Goal: Information Seeking & Learning: Find specific fact

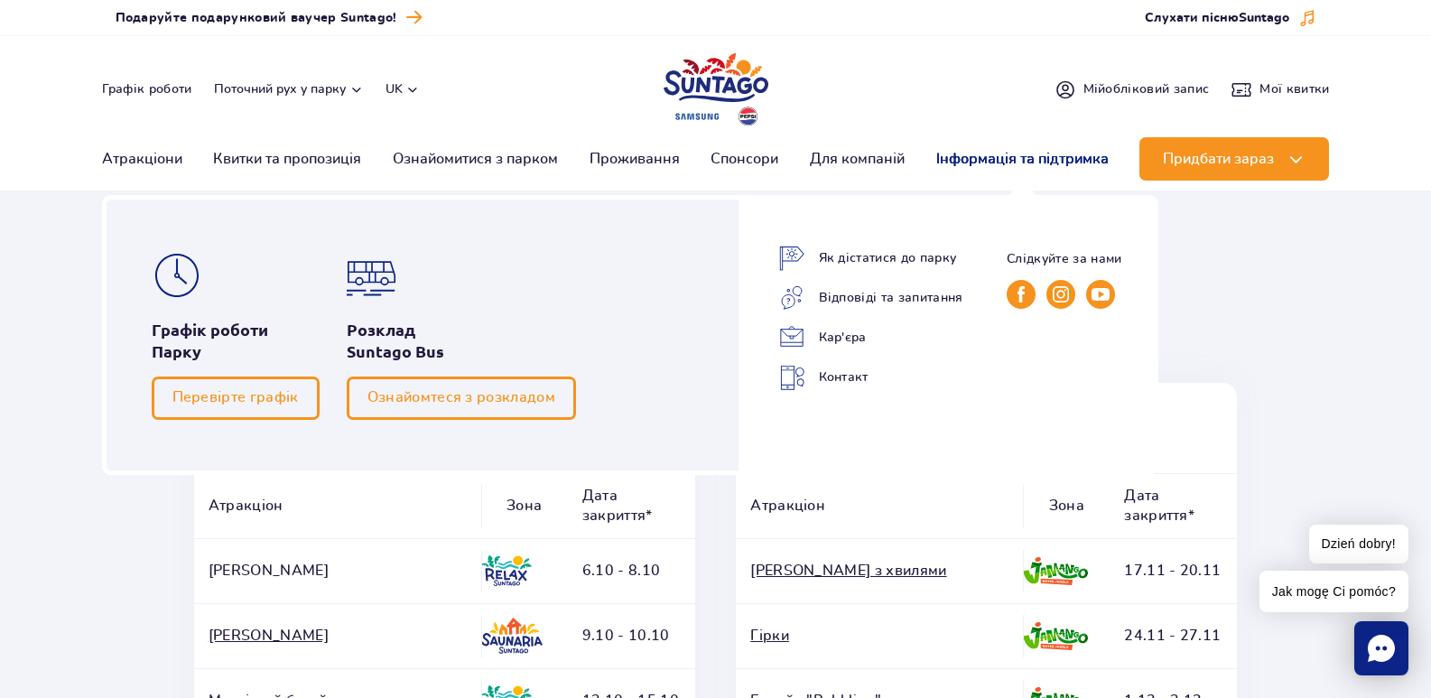
click at [1002, 162] on link "Інформація та підтримка" at bounding box center [1022, 158] width 172 height 43
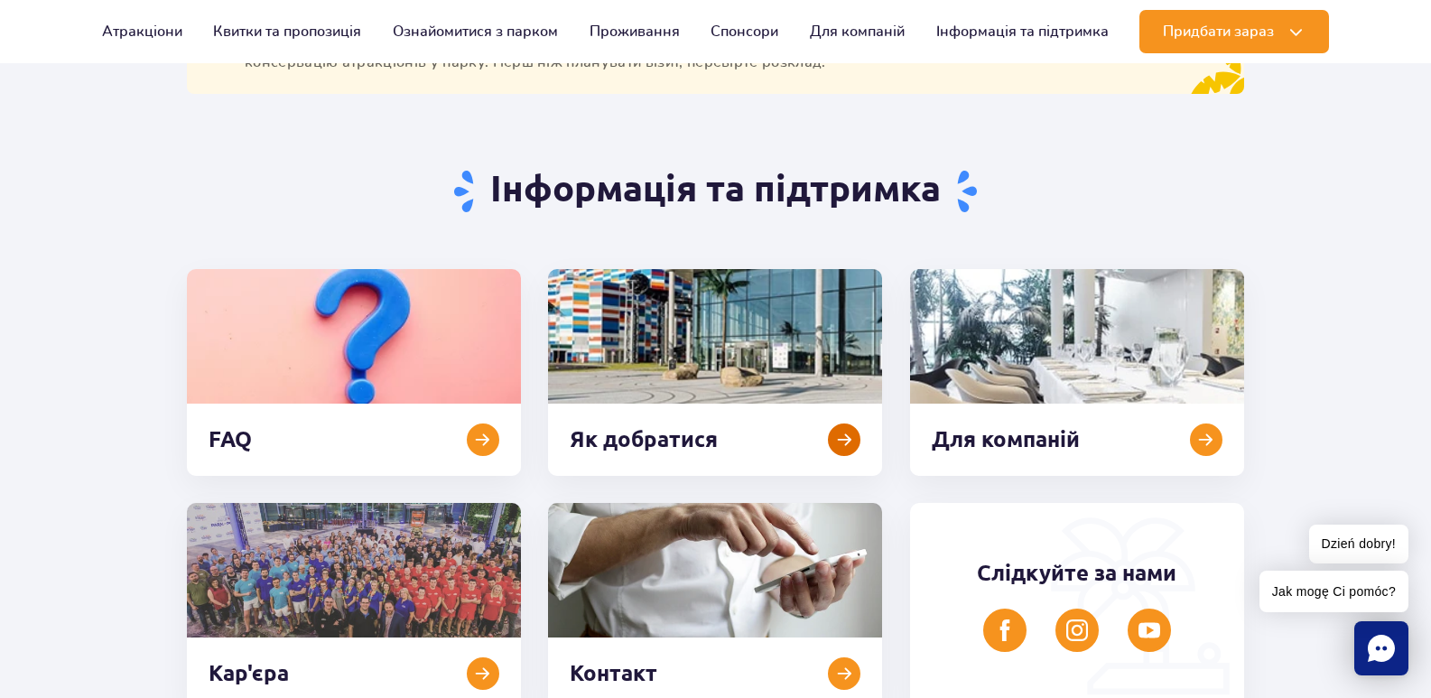
click at [714, 323] on link at bounding box center [715, 372] width 334 height 207
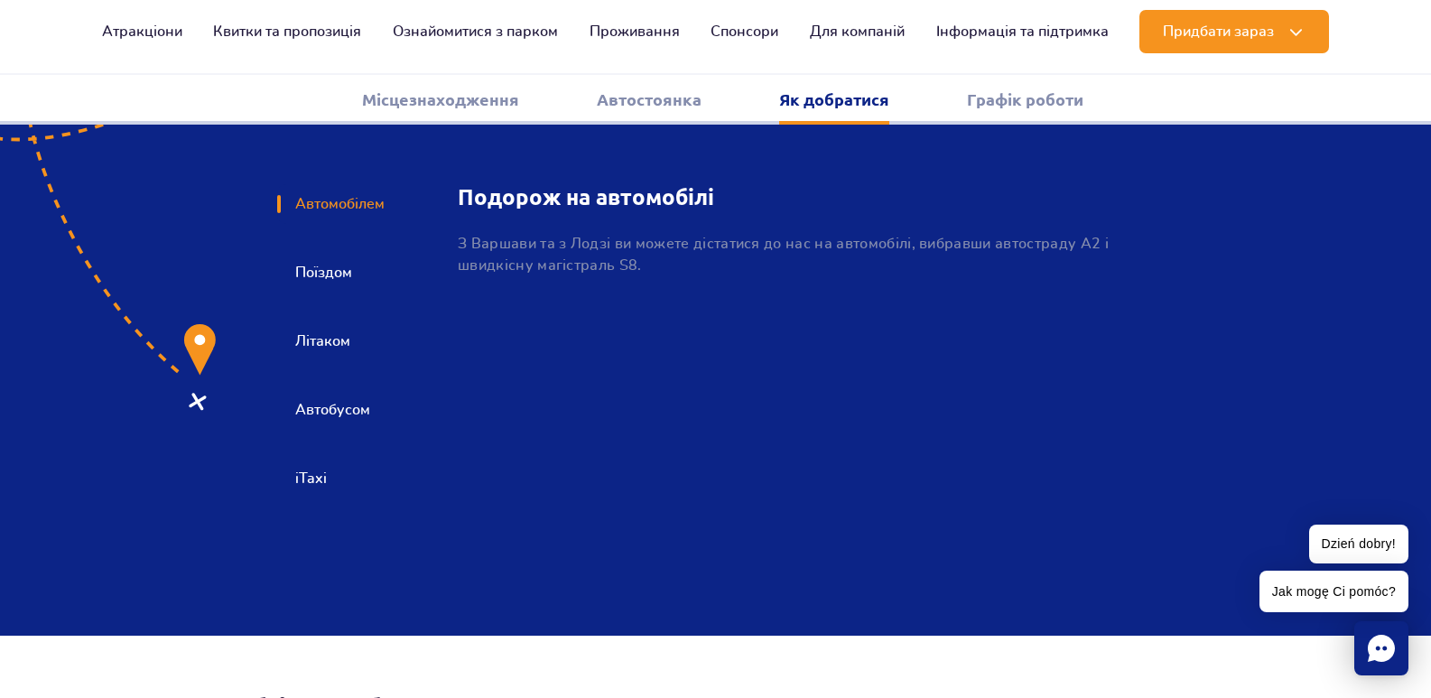
scroll to position [2698, 0]
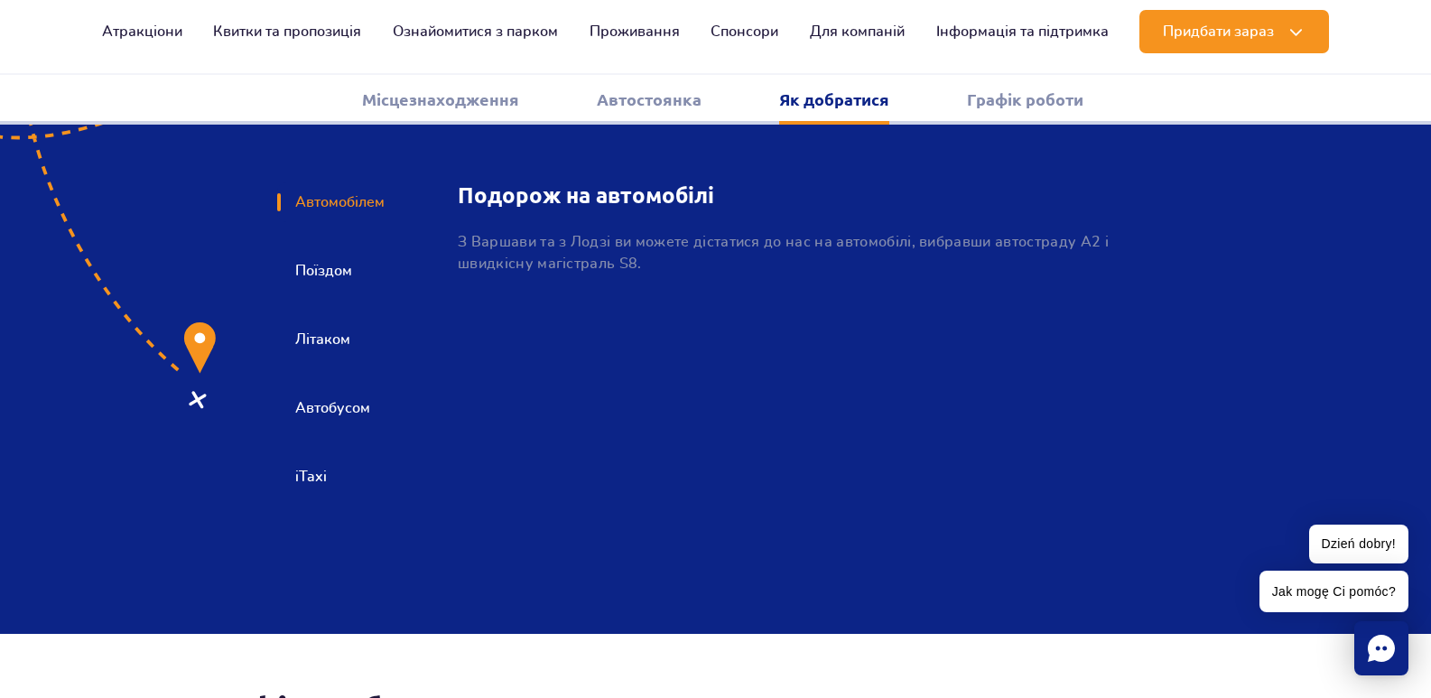
click at [321, 388] on button "Автобусом" at bounding box center [331, 408] width 108 height 40
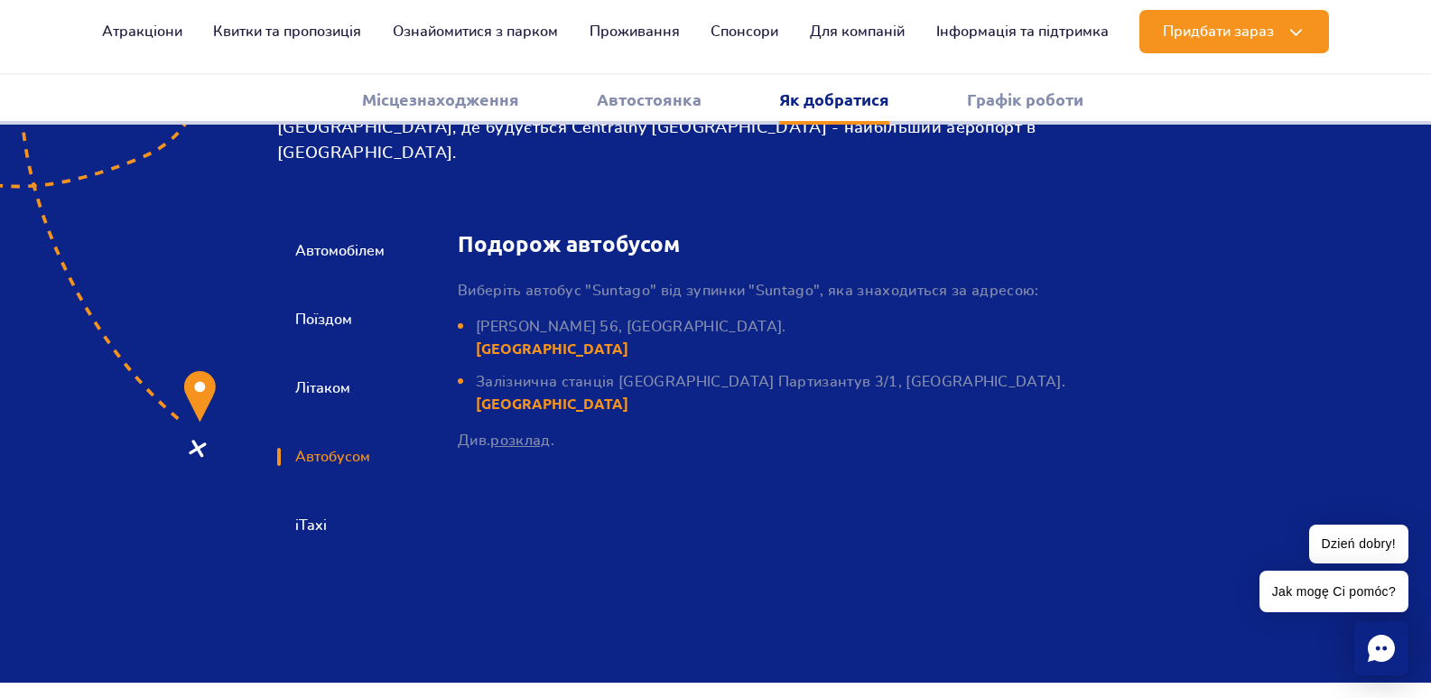
scroll to position [2608, 0]
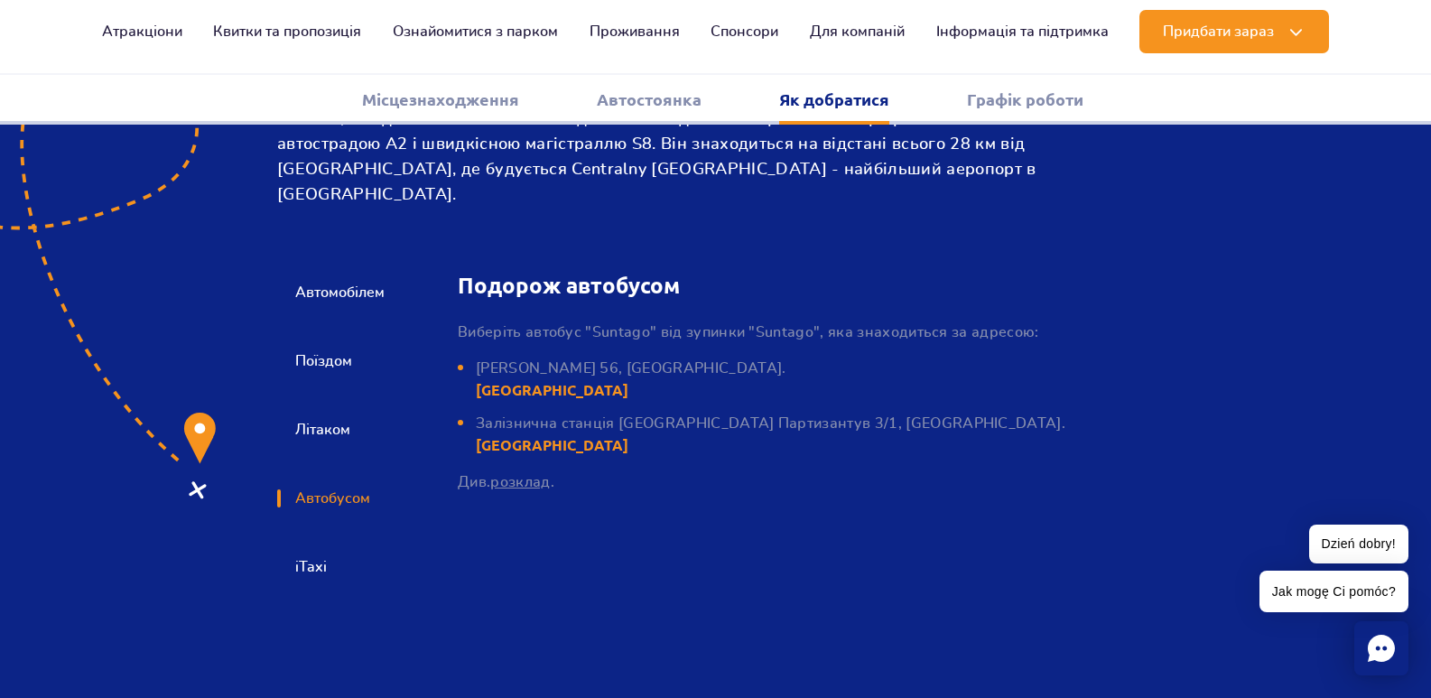
click at [512, 475] on link "розклад" at bounding box center [520, 482] width 60 height 14
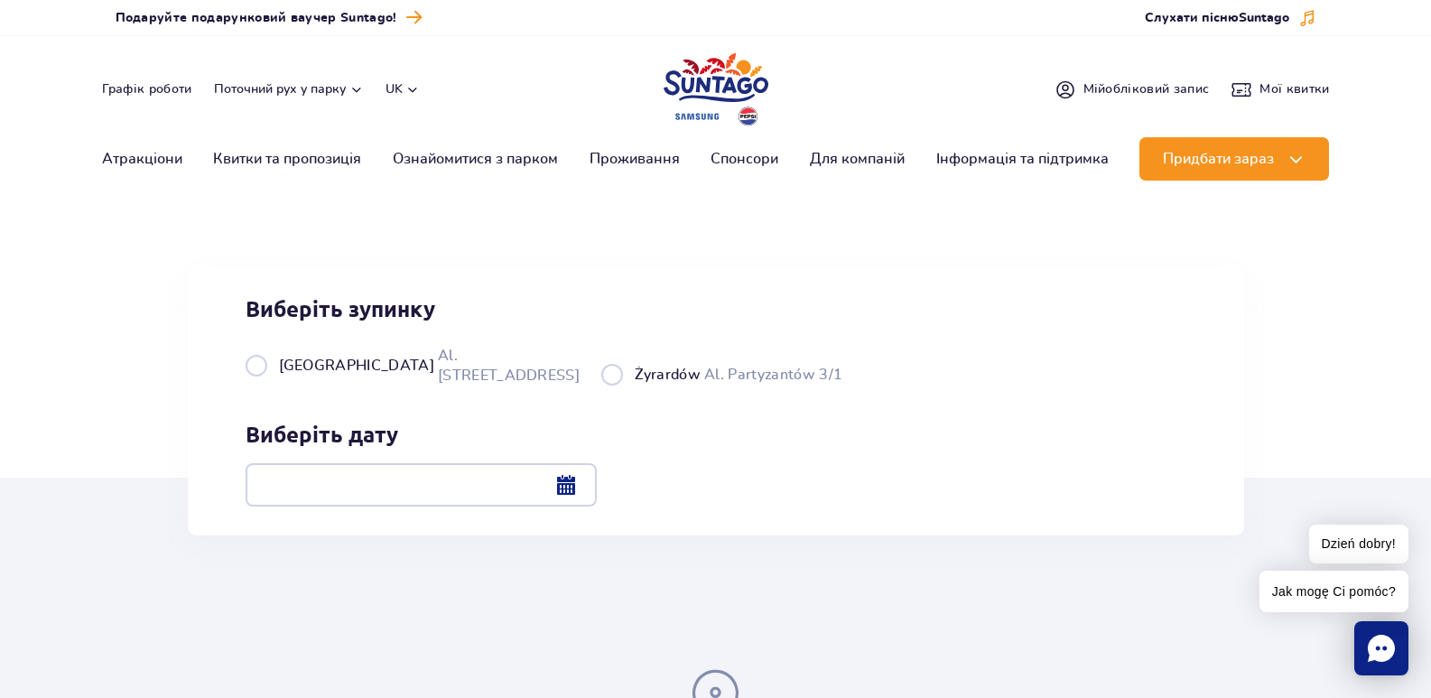
click at [597, 486] on div at bounding box center [421, 484] width 351 height 43
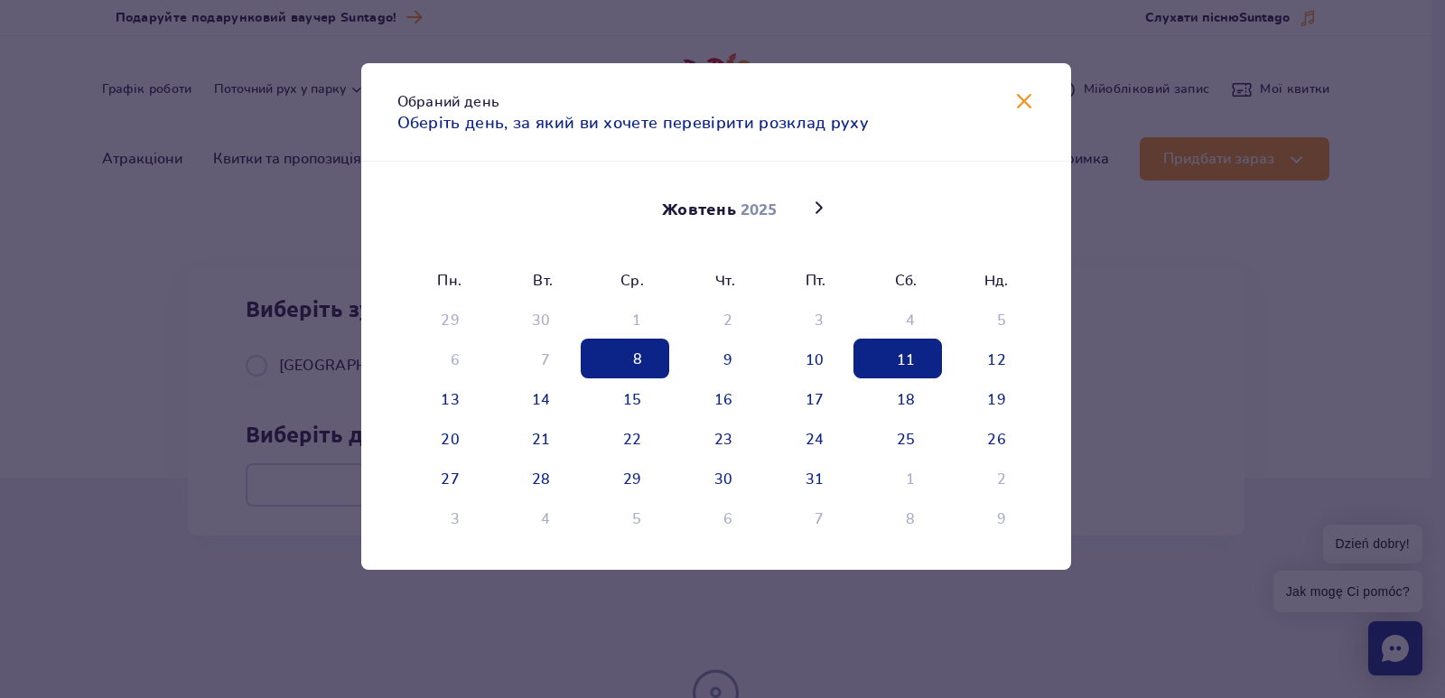
click at [901, 367] on span "11" at bounding box center [897, 359] width 88 height 40
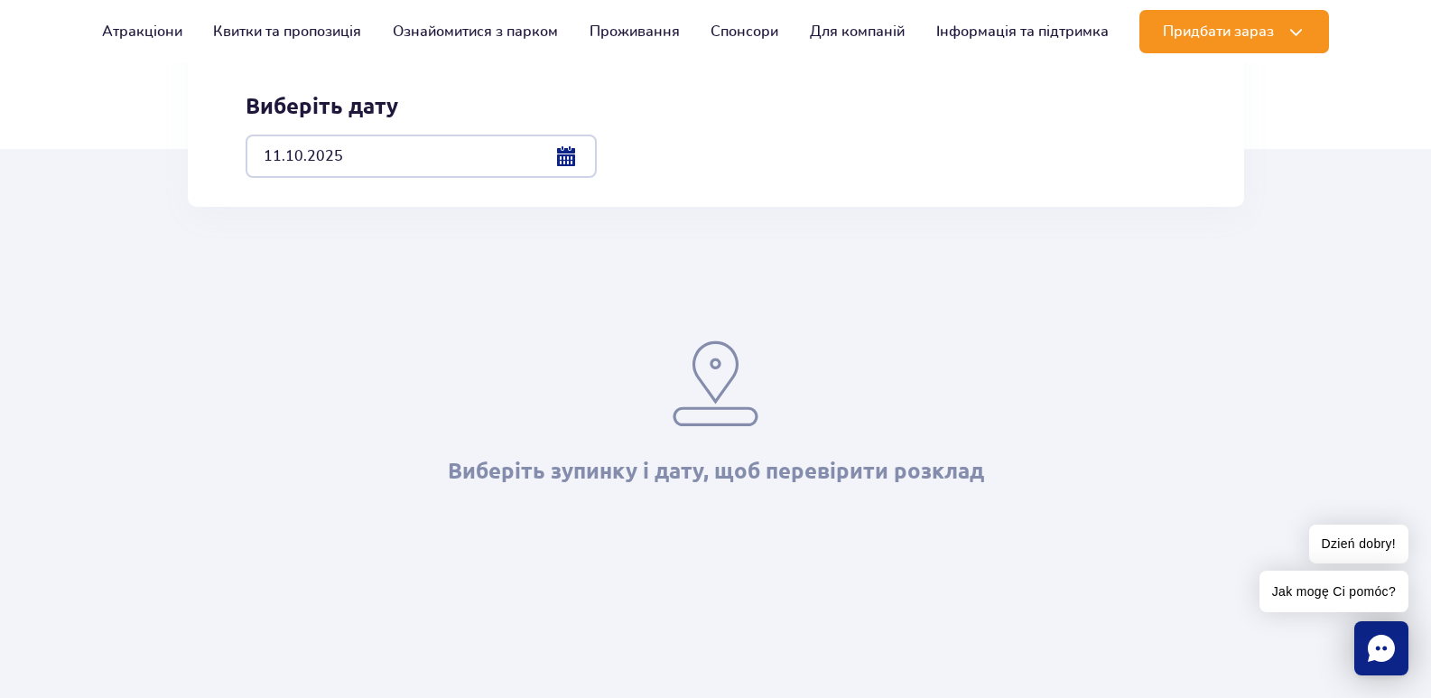
scroll to position [361, 0]
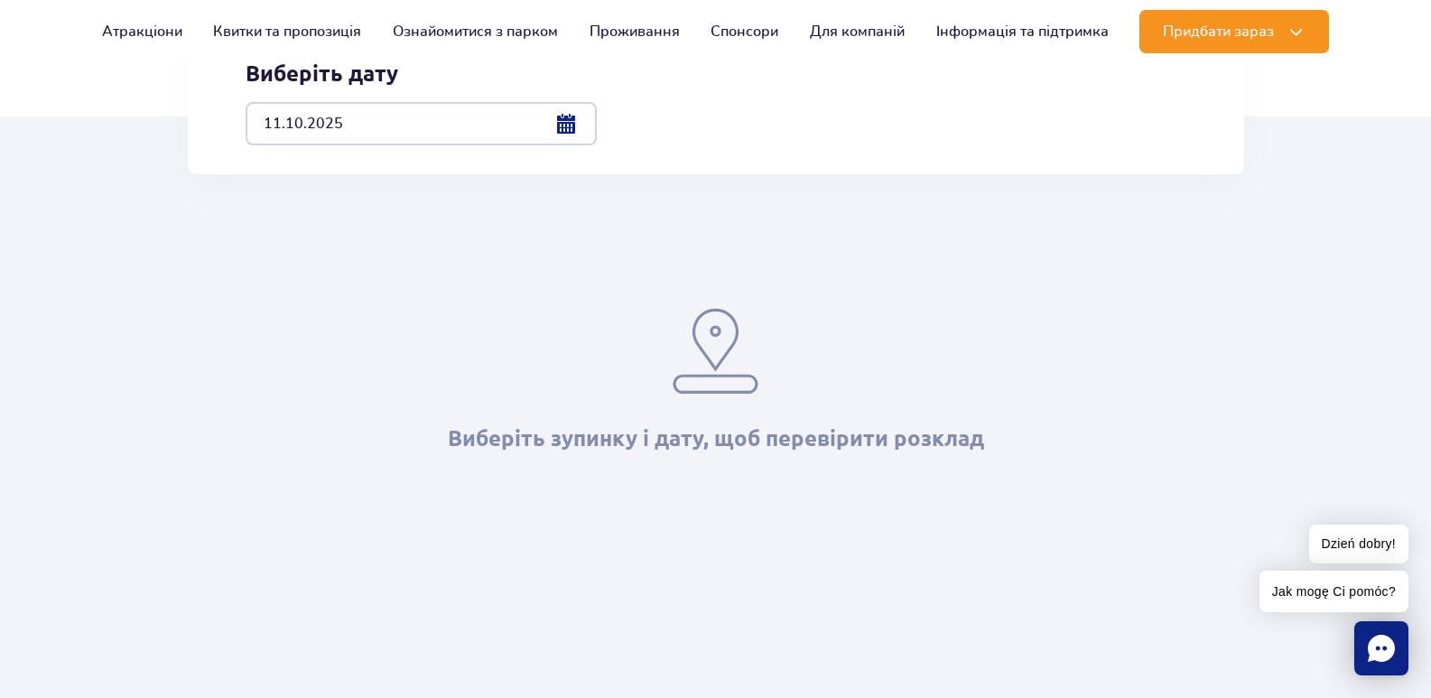
click at [257, 24] on label "Warszawa Al. Jerozolimskie 56" at bounding box center [413, 4] width 334 height 41
click at [257, 24] on input "Warszawa Al. Jerozolimskie 56" at bounding box center [256, 23] width 20 height 4
radio input "true"
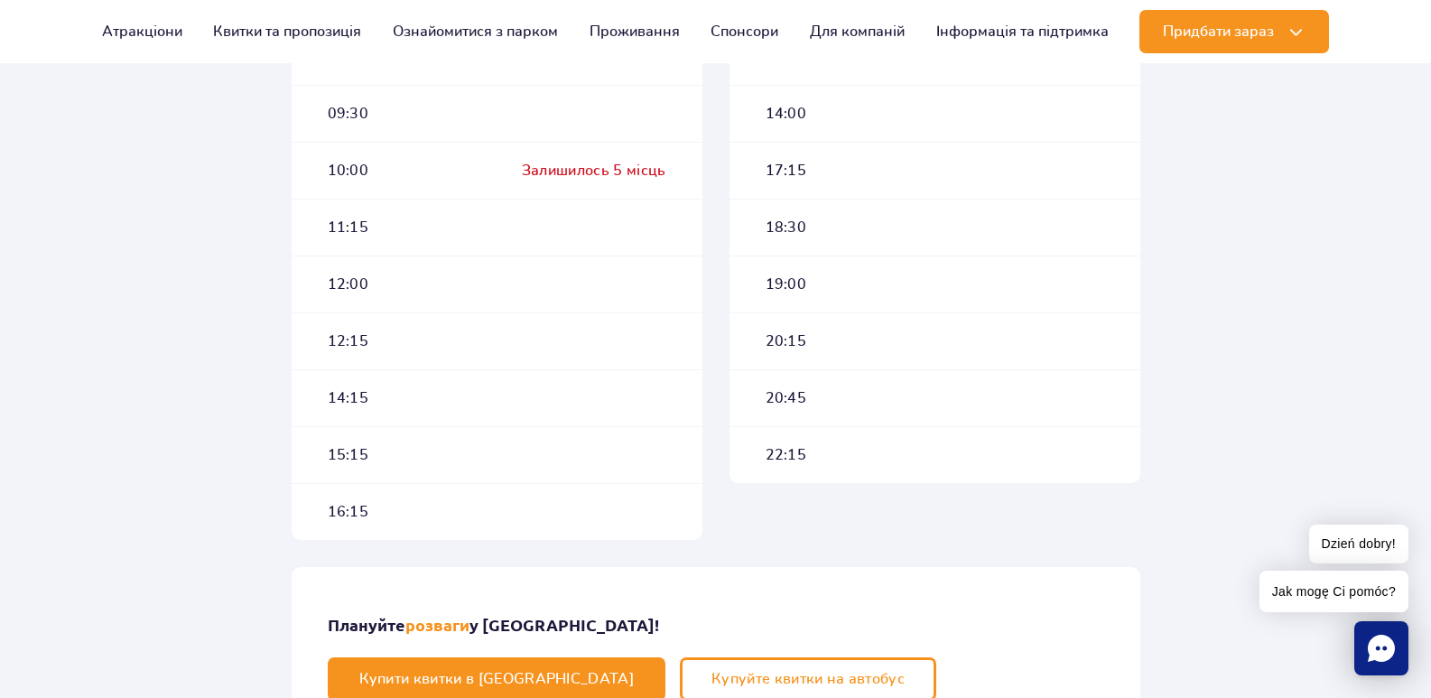
scroll to position [722, 0]
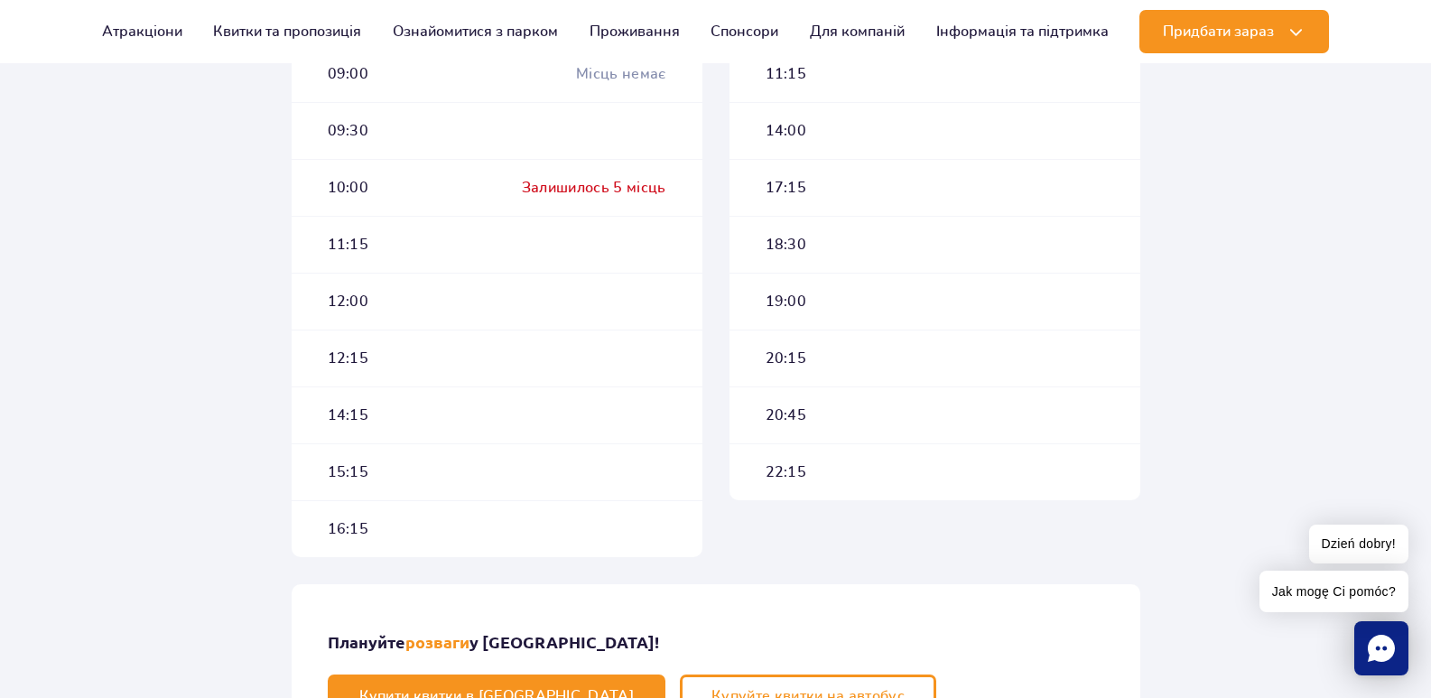
click at [343, 301] on span "12:00" at bounding box center [349, 302] width 42 height 20
drag, startPoint x: 521, startPoint y: 299, endPoint x: 536, endPoint y: 299, distance: 15.4
click at [524, 299] on div "12:00" at bounding box center [497, 301] width 411 height 57
click at [602, 296] on div "12:00" at bounding box center [497, 301] width 411 height 57
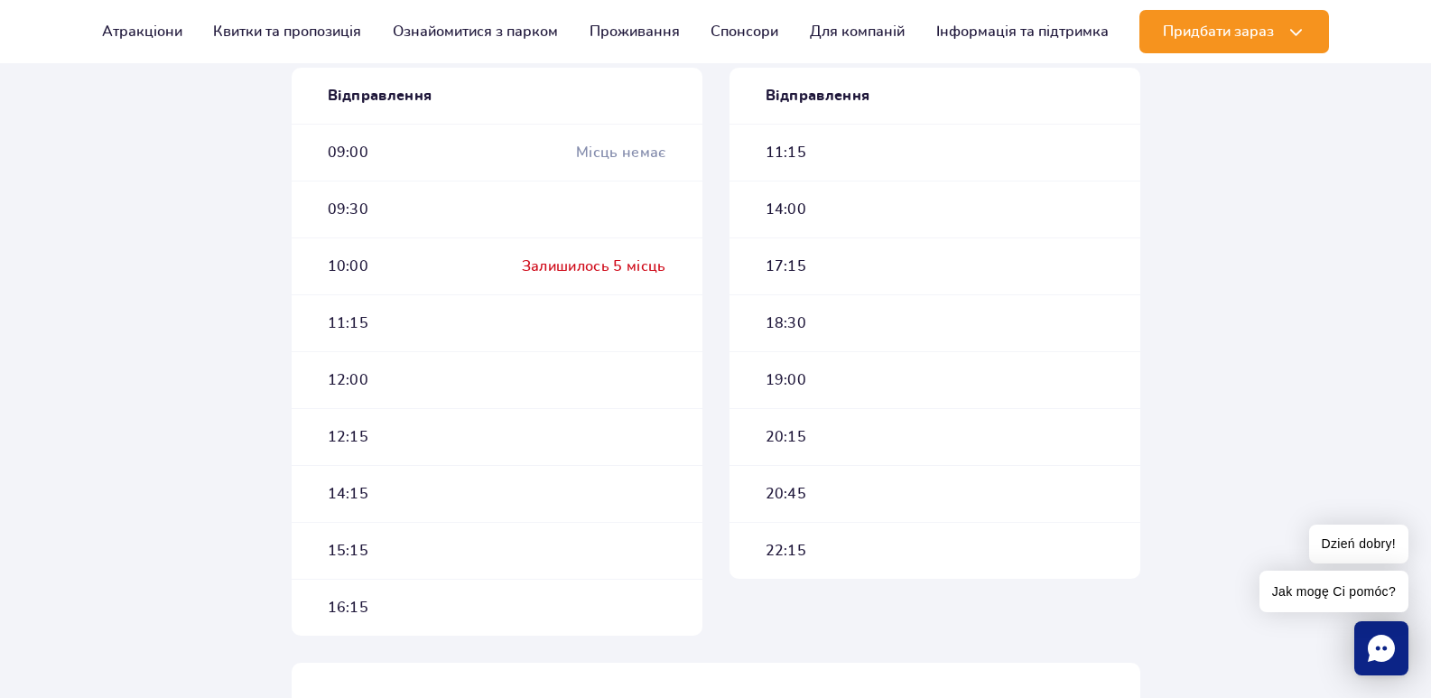
scroll to position [632, 0]
